Goal: Navigation & Orientation: Find specific page/section

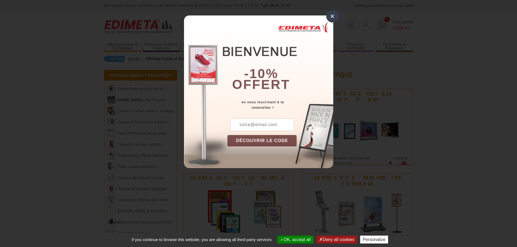
click at [334, 18] on div "×" at bounding box center [332, 16] width 12 height 12
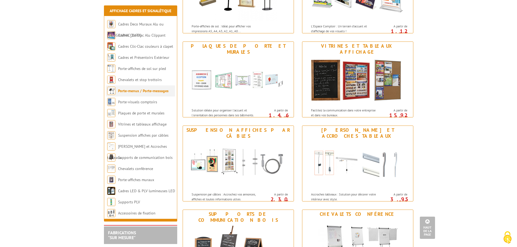
scroll to position [326, 0]
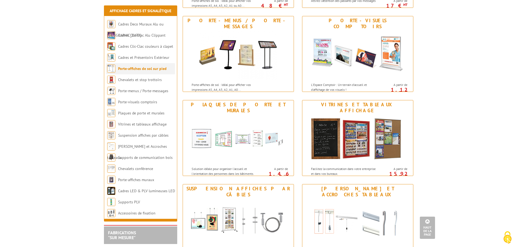
click at [134, 69] on link "Porte-affiches de sol sur pied" at bounding box center [142, 68] width 49 height 5
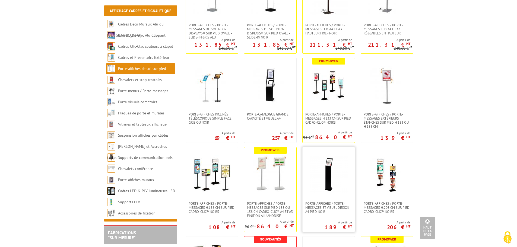
scroll to position [244, 0]
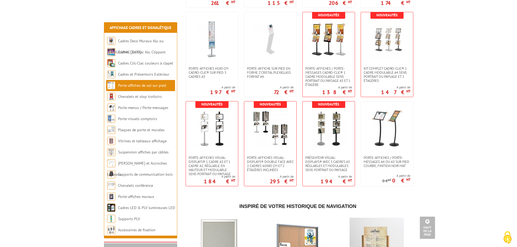
scroll to position [1140, 0]
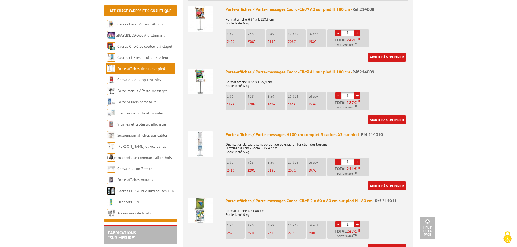
scroll to position [380, 0]
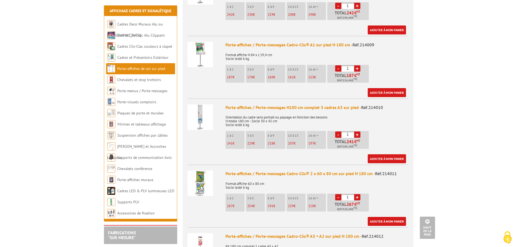
click at [205, 110] on img at bounding box center [201, 118] width 26 height 26
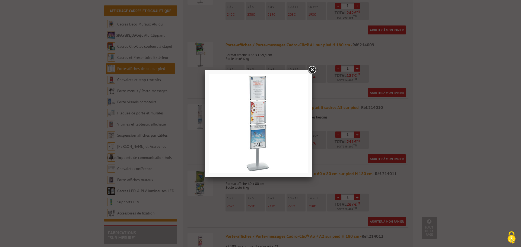
click at [311, 68] on link at bounding box center [312, 70] width 10 height 10
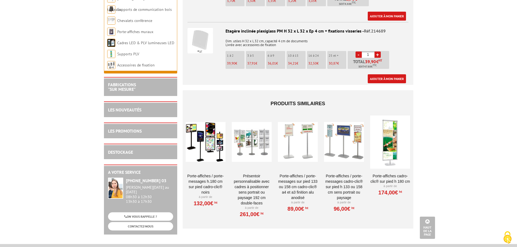
scroll to position [1059, 0]
